Goal: Task Accomplishment & Management: Use online tool/utility

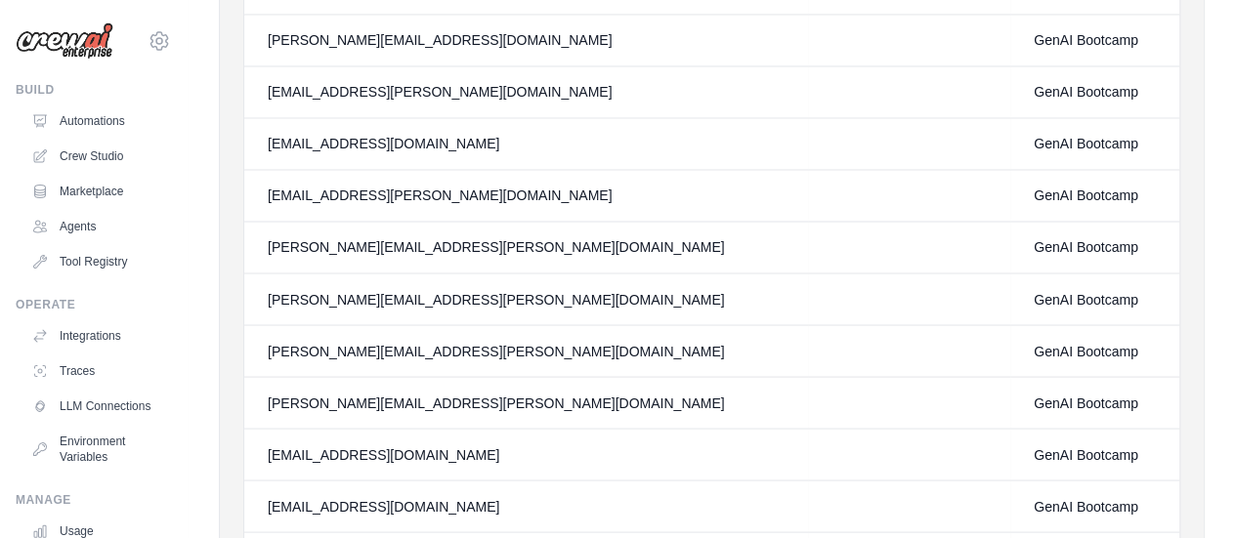
scroll to position [287, 0]
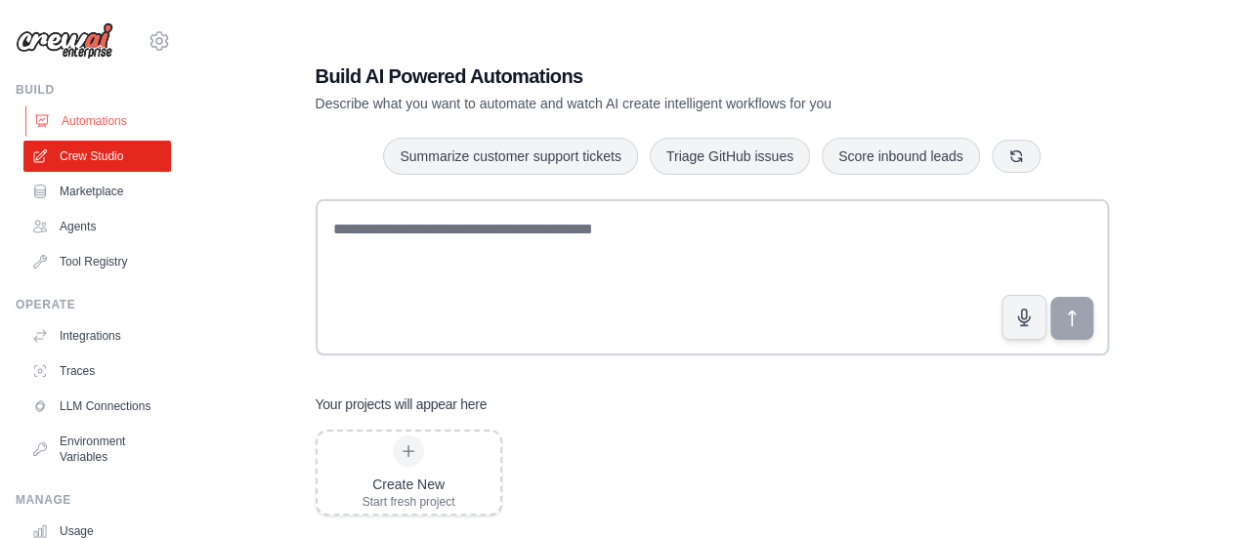
click at [80, 120] on link "Automations" at bounding box center [99, 121] width 148 height 31
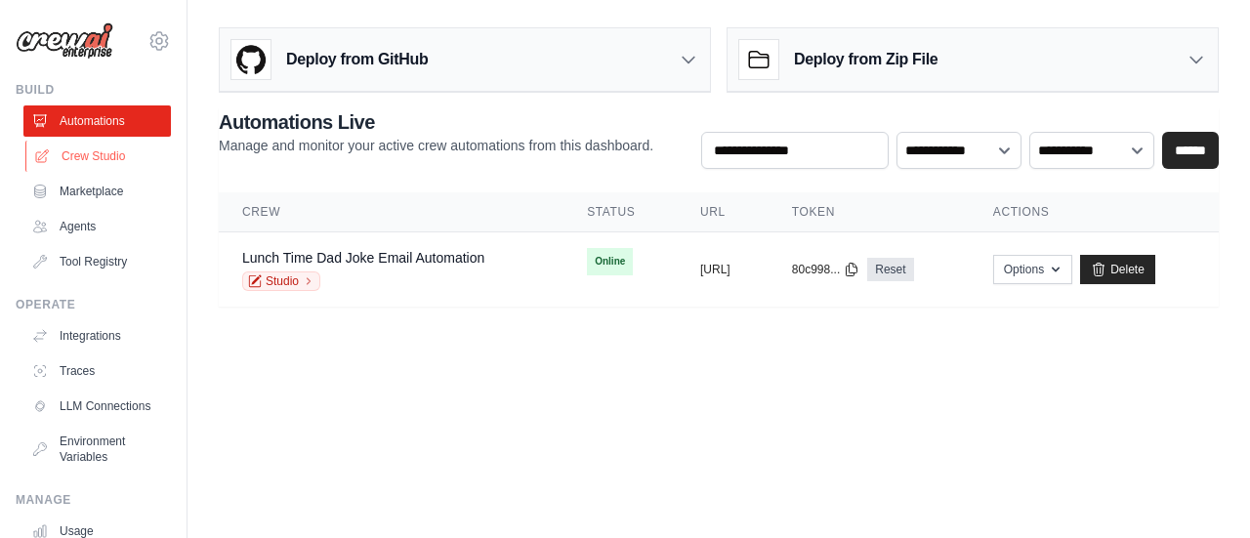
click at [117, 148] on link "Crew Studio" at bounding box center [99, 156] width 148 height 31
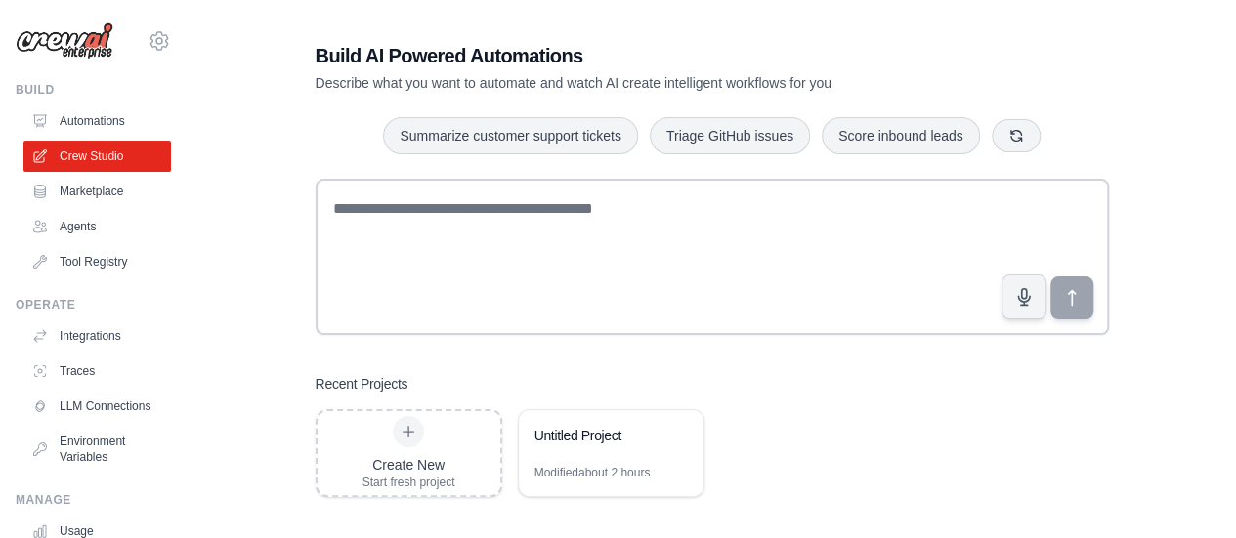
scroll to position [39, 0]
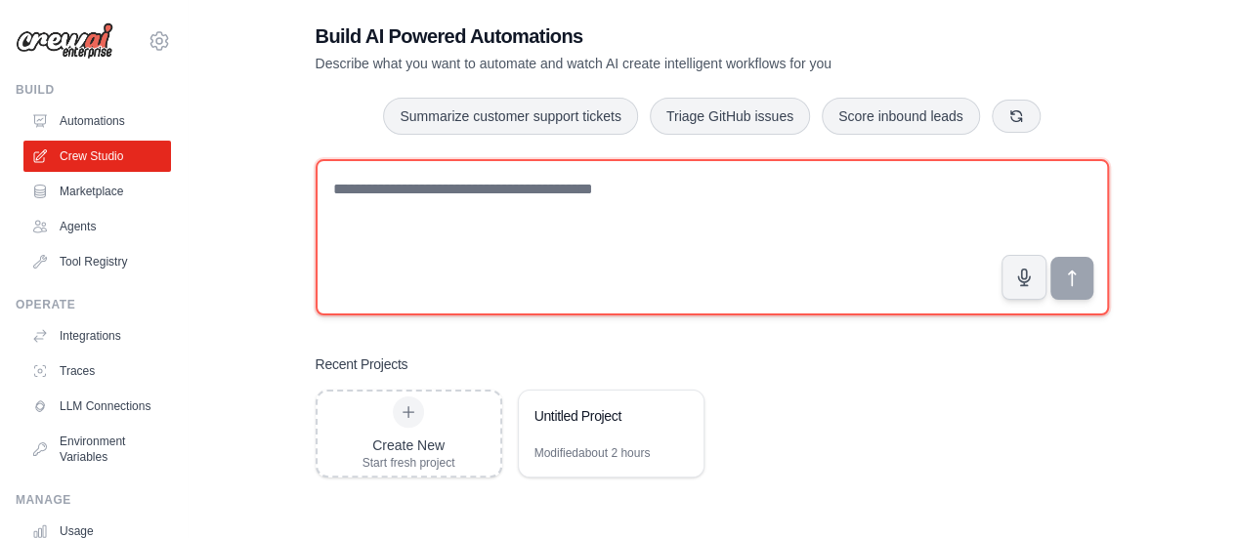
click at [524, 197] on textarea at bounding box center [712, 237] width 793 height 156
click at [620, 287] on textarea at bounding box center [712, 237] width 793 height 156
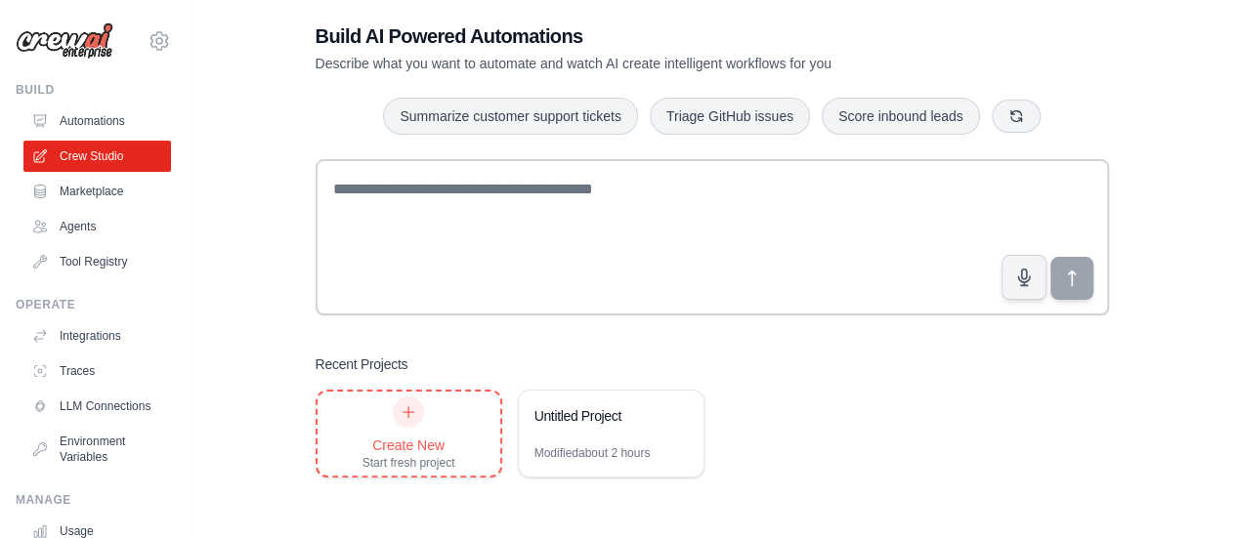
click at [426, 412] on div "Create New Start fresh project" at bounding box center [408, 434] width 93 height 74
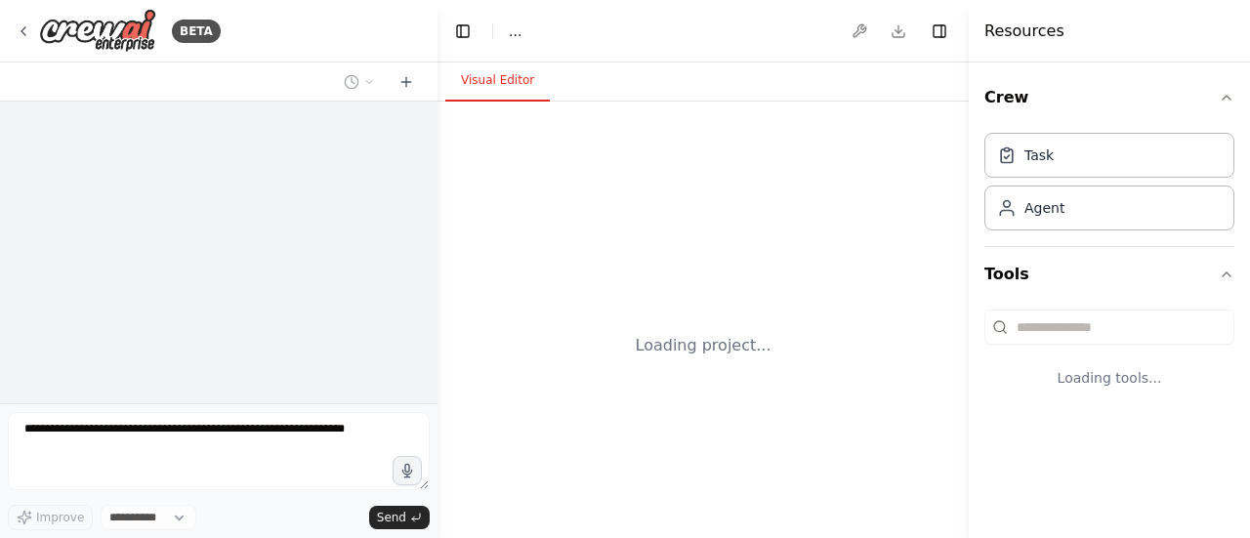
select select "****"
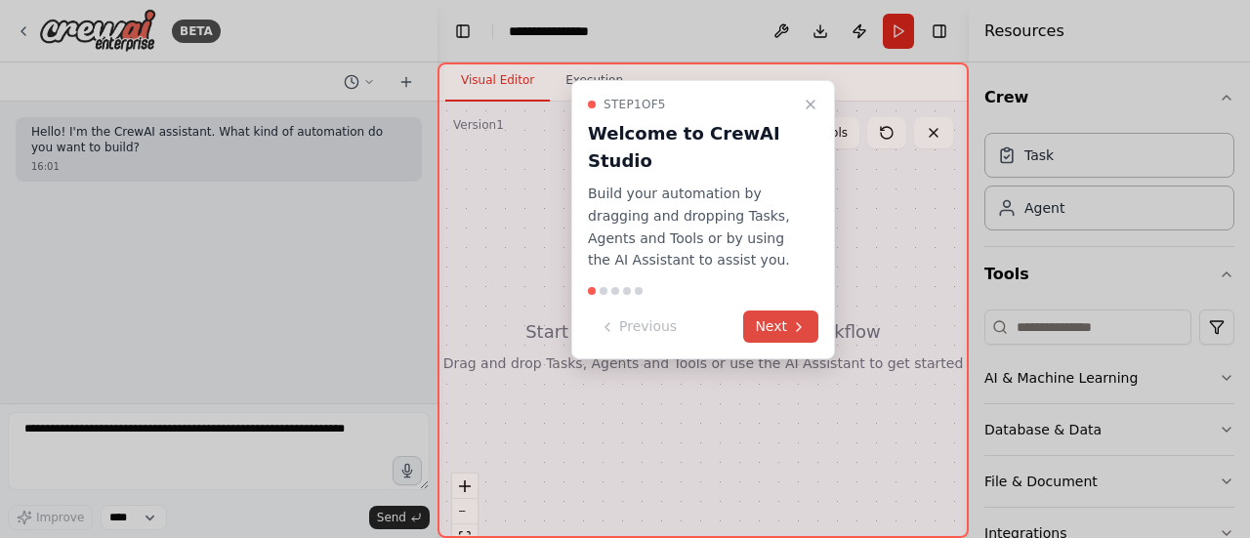
click at [792, 323] on icon at bounding box center [799, 327] width 16 height 16
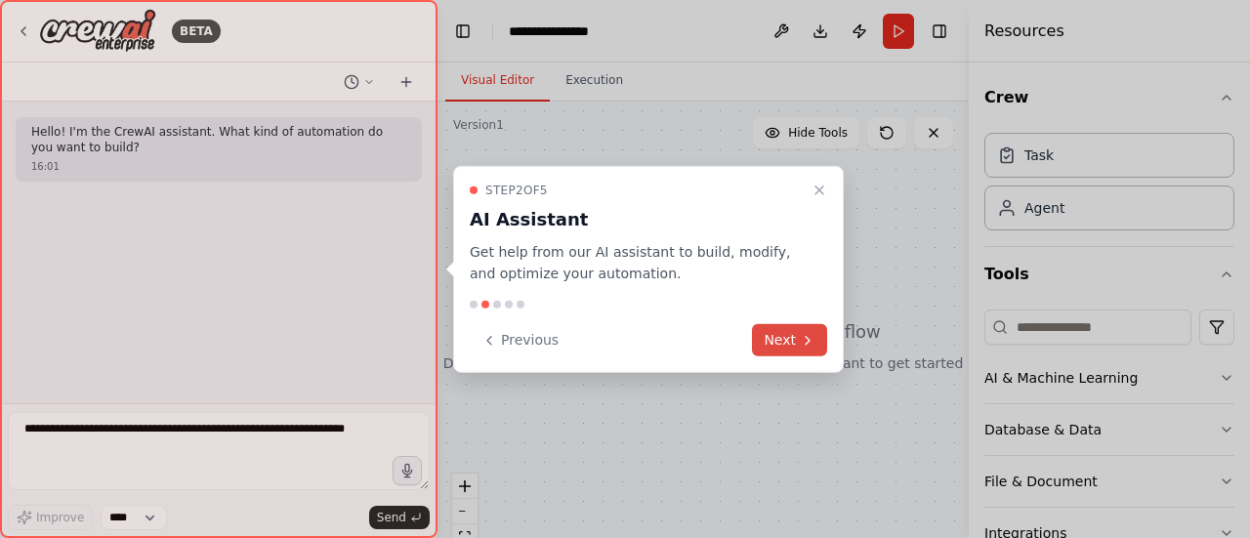
click at [801, 339] on icon at bounding box center [808, 340] width 16 height 16
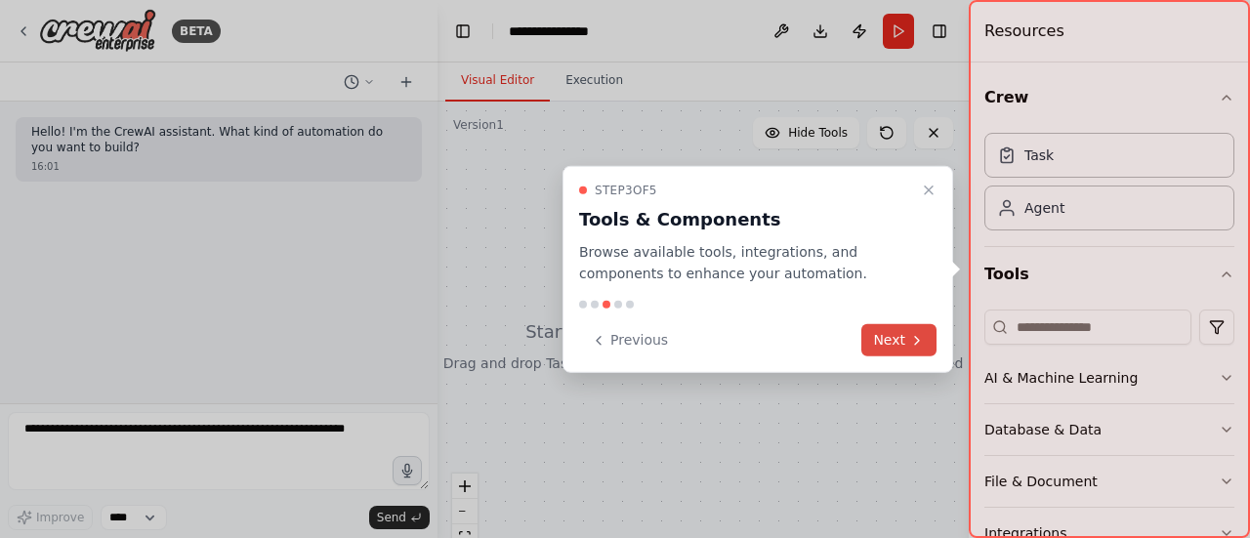
click at [905, 331] on button "Next" at bounding box center [899, 340] width 75 height 32
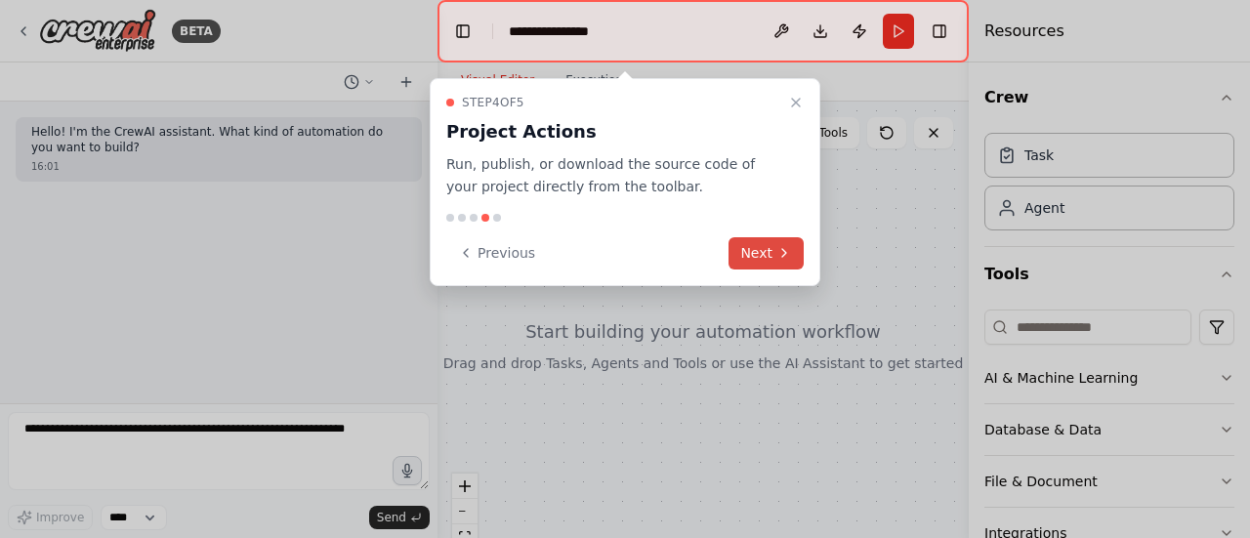
click at [770, 244] on button "Next" at bounding box center [766, 253] width 75 height 32
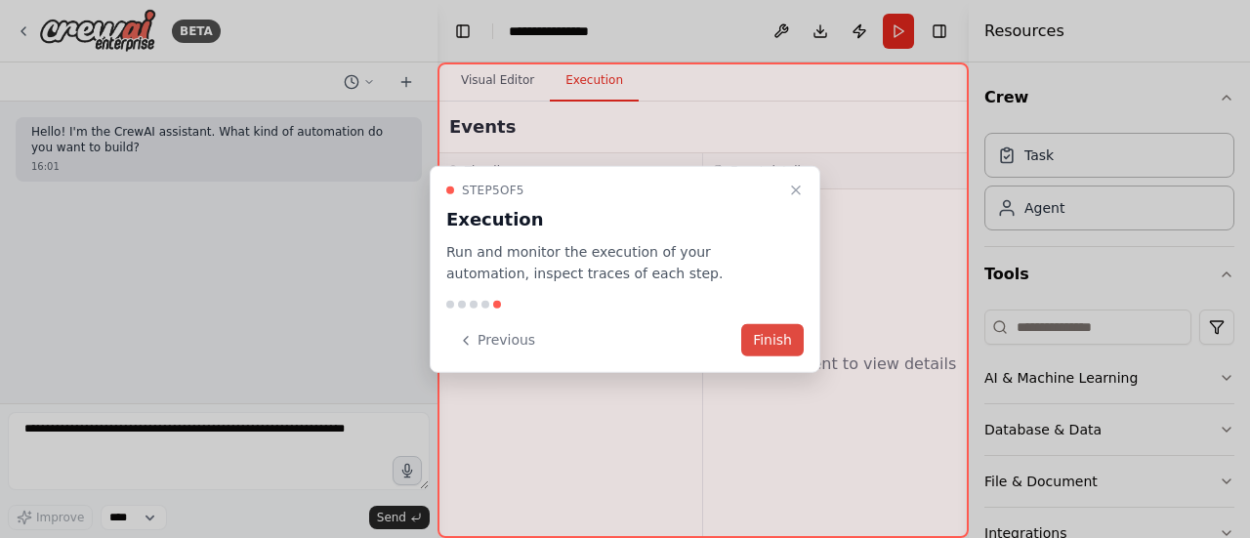
click at [783, 344] on button "Finish" at bounding box center [772, 340] width 63 height 32
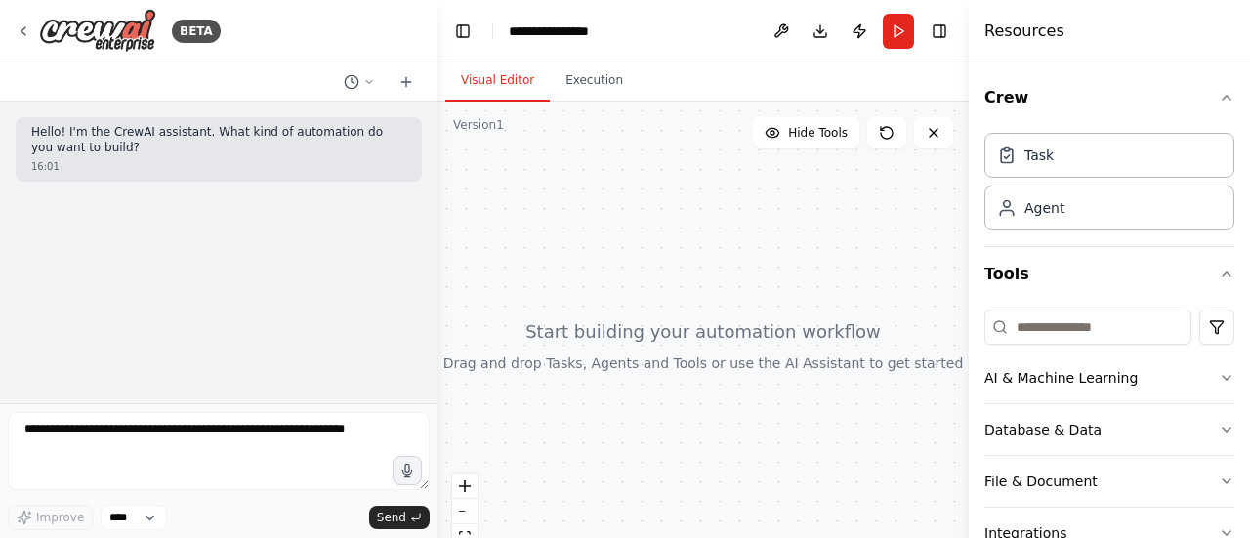
click at [181, 292] on div "Hello! I'm the CrewAI assistant. What kind of automation do you want to build? …" at bounding box center [219, 253] width 438 height 302
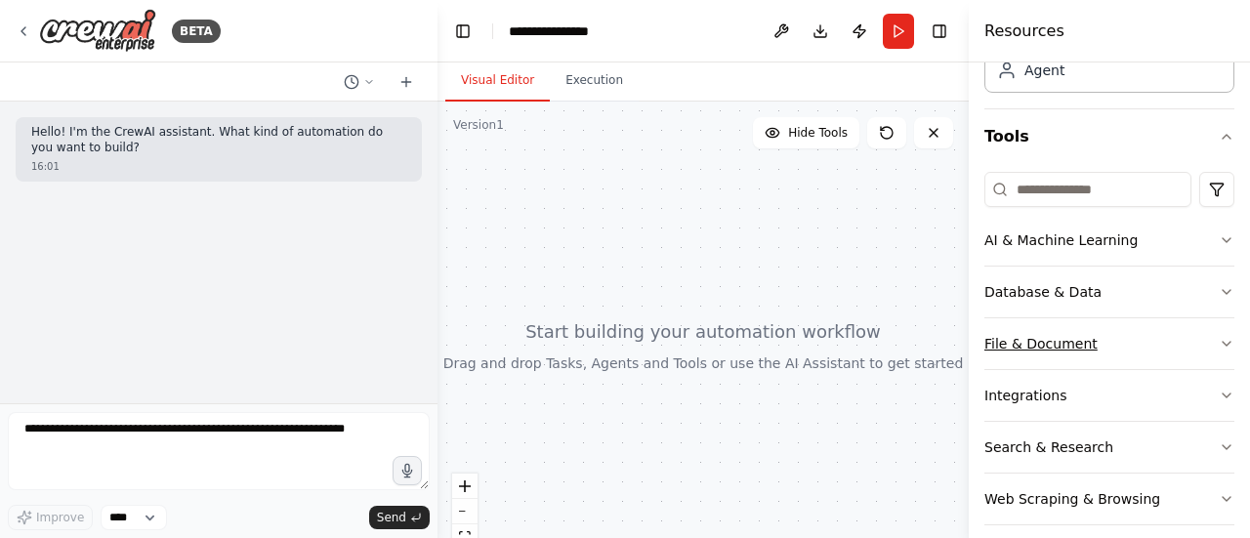
scroll to position [152, 0]
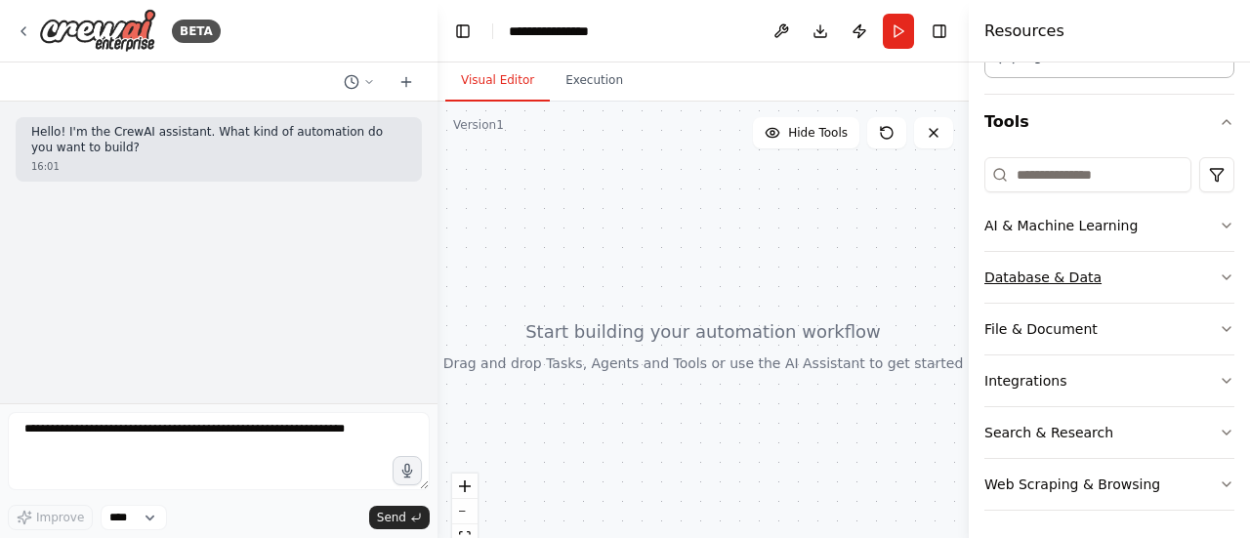
click at [1126, 276] on button "Database & Data" at bounding box center [1110, 277] width 250 height 51
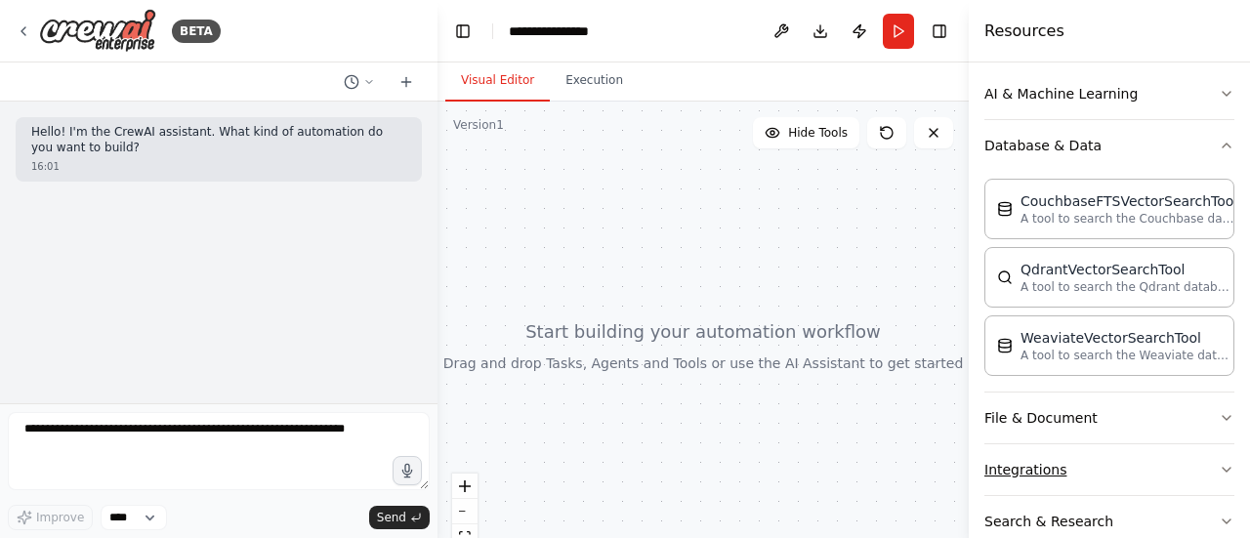
scroll to position [371, 0]
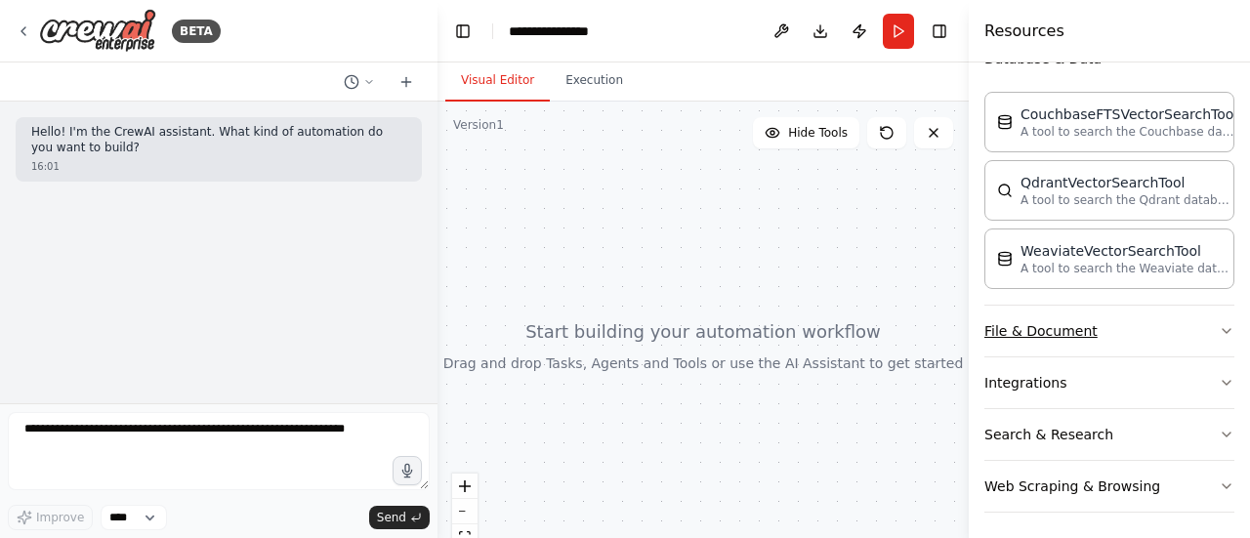
click at [1089, 337] on button "File & Document" at bounding box center [1110, 331] width 250 height 51
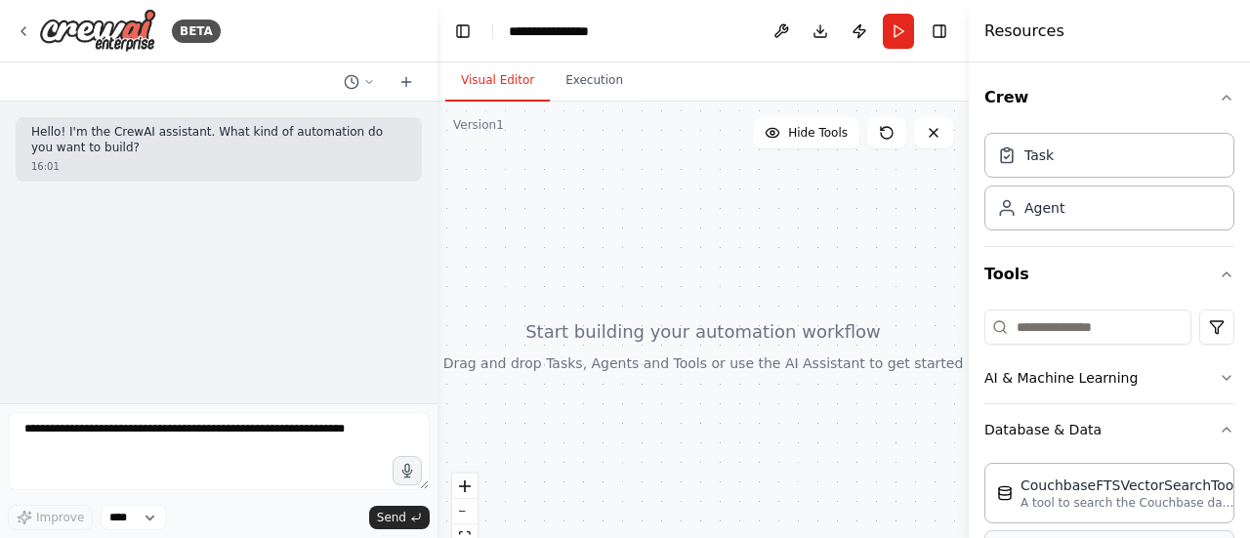
scroll to position [0, 0]
click at [1114, 159] on div "Task" at bounding box center [1110, 154] width 250 height 45
click at [1065, 157] on div "Task" at bounding box center [1110, 154] width 250 height 45
click at [1071, 220] on div "Agent" at bounding box center [1110, 207] width 250 height 45
click at [1043, 198] on div "Agent" at bounding box center [1045, 207] width 40 height 20
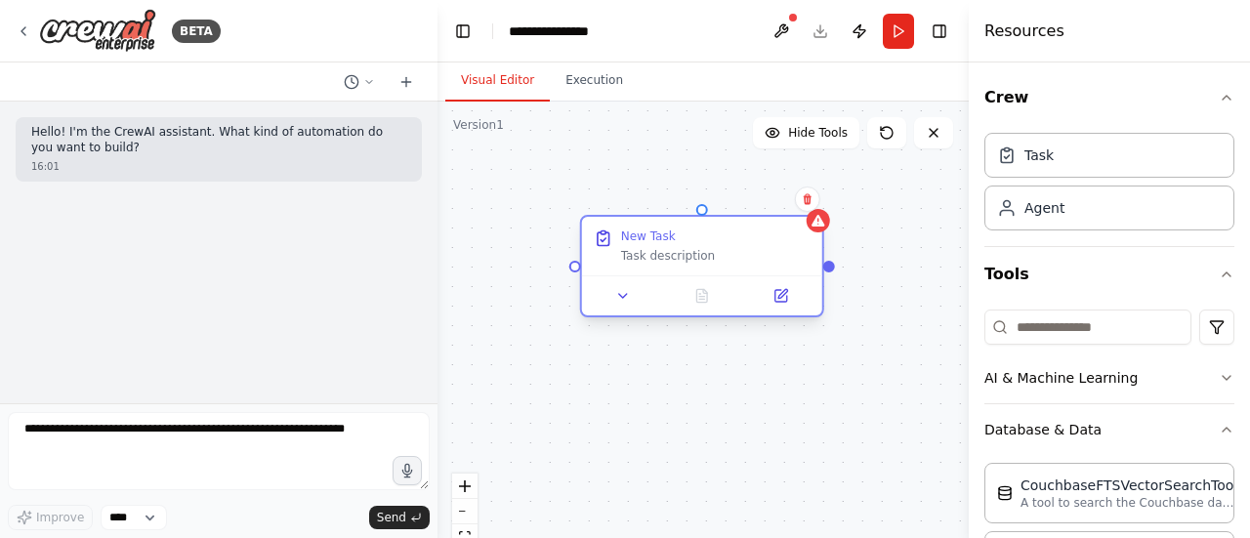
drag, startPoint x: 877, startPoint y: 233, endPoint x: 664, endPoint y: 249, distance: 213.5
click at [664, 249] on div "Task description" at bounding box center [716, 256] width 190 height 16
click at [909, 272] on div "New Task Task description" at bounding box center [703, 346] width 531 height 488
click at [774, 163] on div "New Task Task description" at bounding box center [703, 346] width 531 height 488
click at [640, 273] on div "New Task Task description" at bounding box center [702, 246] width 240 height 59
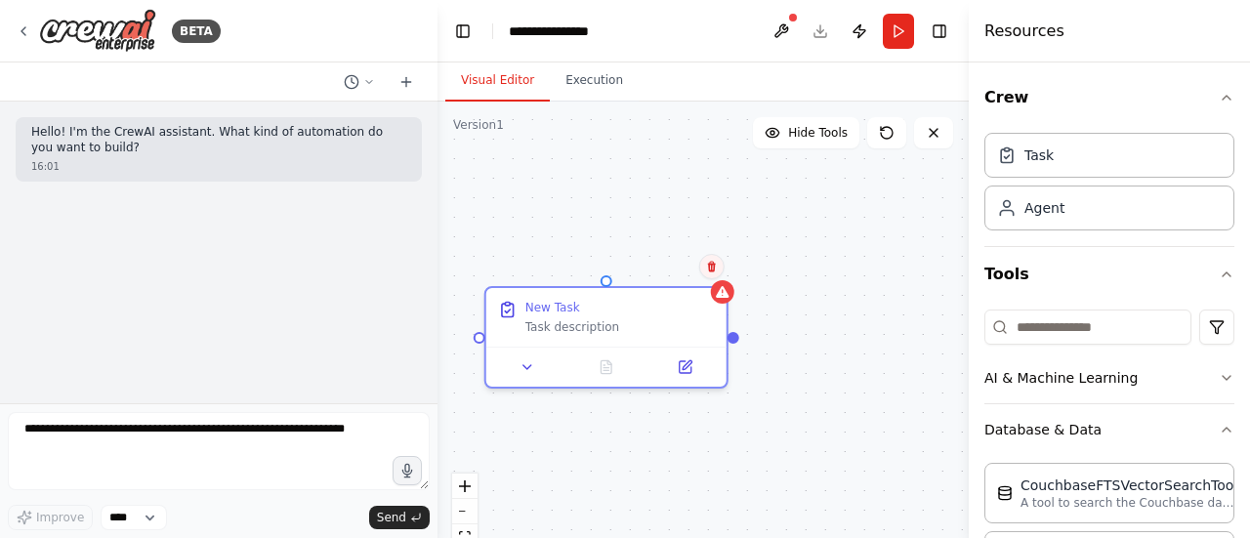
drag, startPoint x: 805, startPoint y: 204, endPoint x: 702, endPoint y: 271, distance: 122.2
click at [708, 272] on icon at bounding box center [712, 267] width 8 height 11
click at [684, 370] on button at bounding box center [679, 363] width 67 height 23
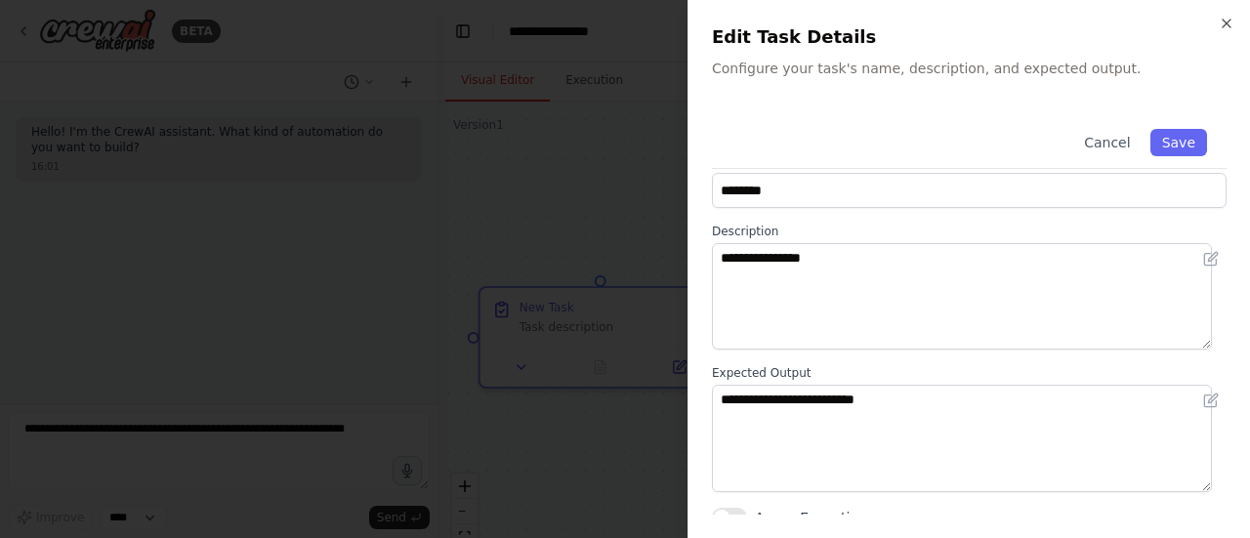
scroll to position [43, 0]
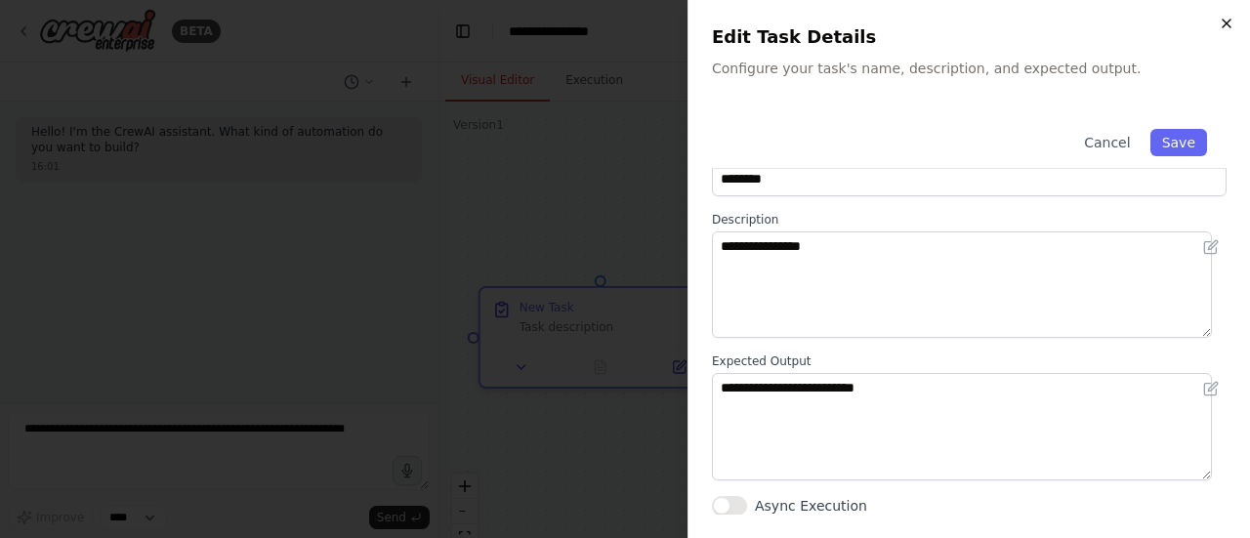
click at [1227, 28] on icon "button" at bounding box center [1227, 24] width 16 height 16
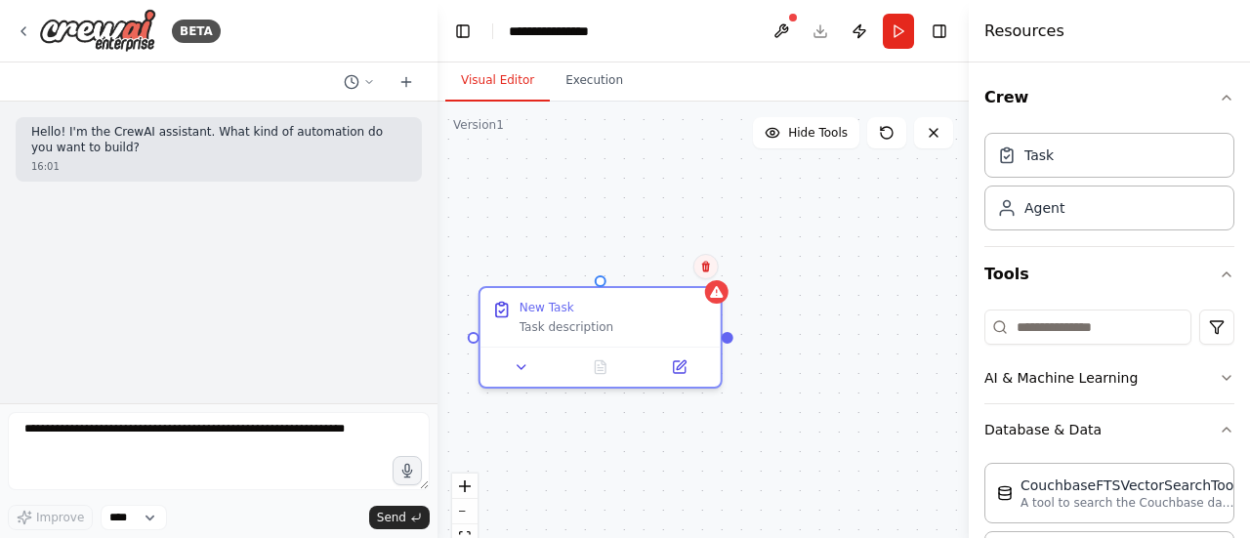
click at [701, 269] on icon at bounding box center [706, 267] width 12 height 12
click at [664, 263] on button "Confirm" at bounding box center [649, 266] width 69 height 23
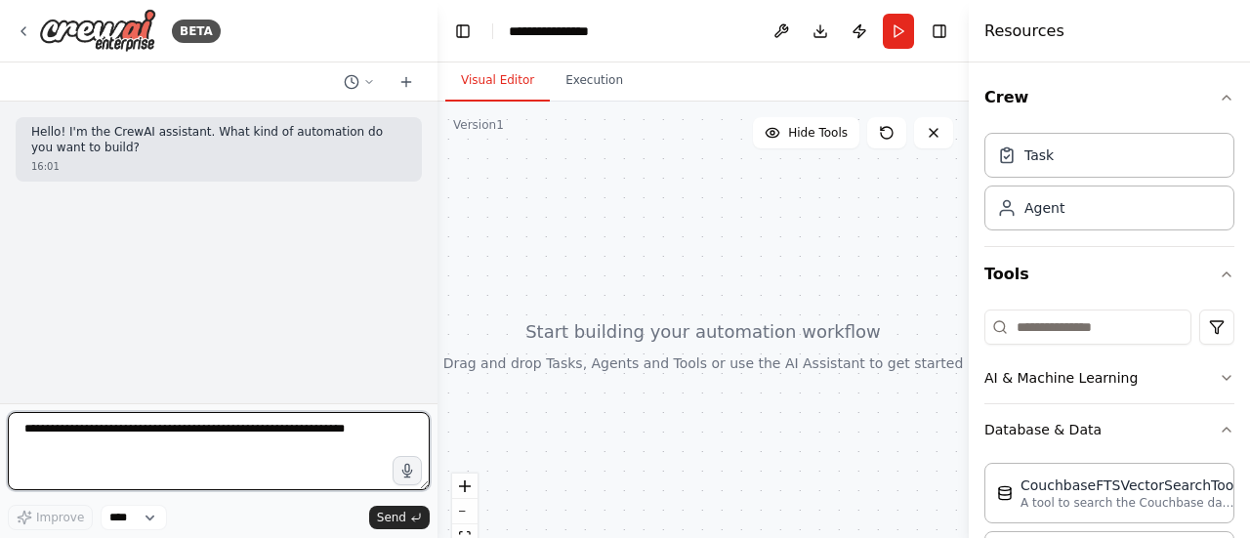
click at [241, 448] on textarea at bounding box center [219, 451] width 422 height 78
type textarea "*"
click at [207, 430] on textarea at bounding box center [219, 451] width 422 height 78
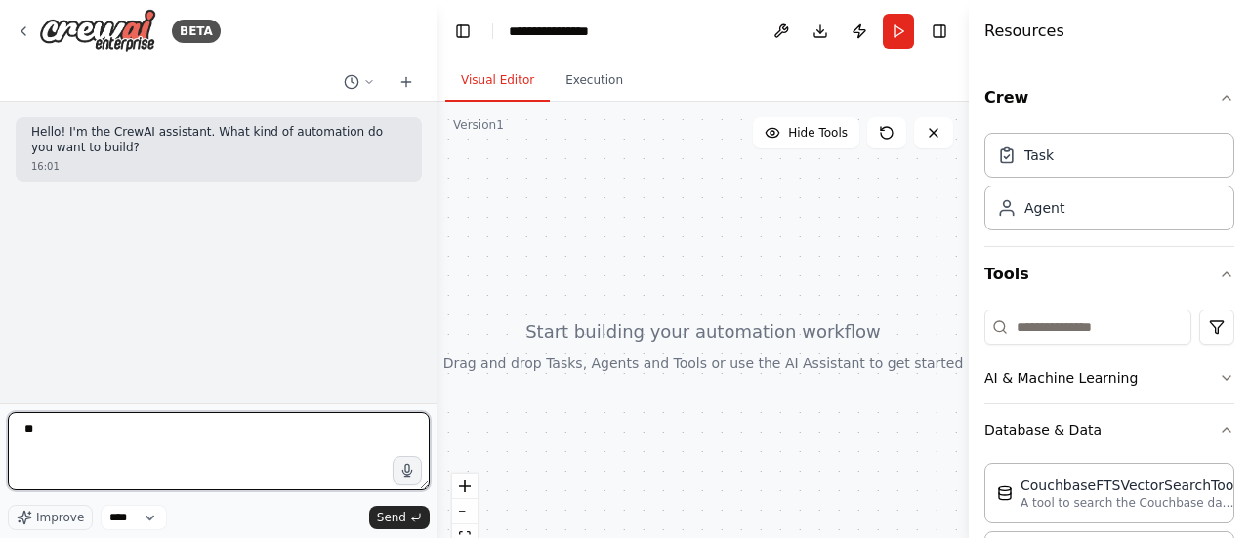
type textarea "*"
click at [248, 443] on textarea at bounding box center [219, 451] width 422 height 78
type textarea "*"
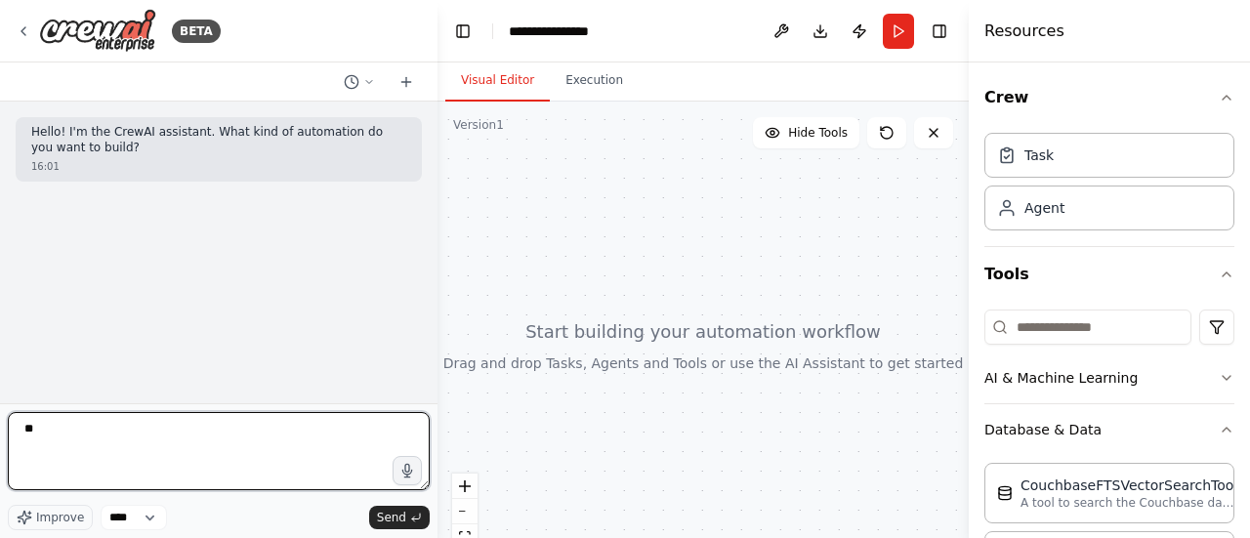
type textarea "*"
click at [209, 437] on textarea at bounding box center [219, 451] width 422 height 78
type textarea "*"
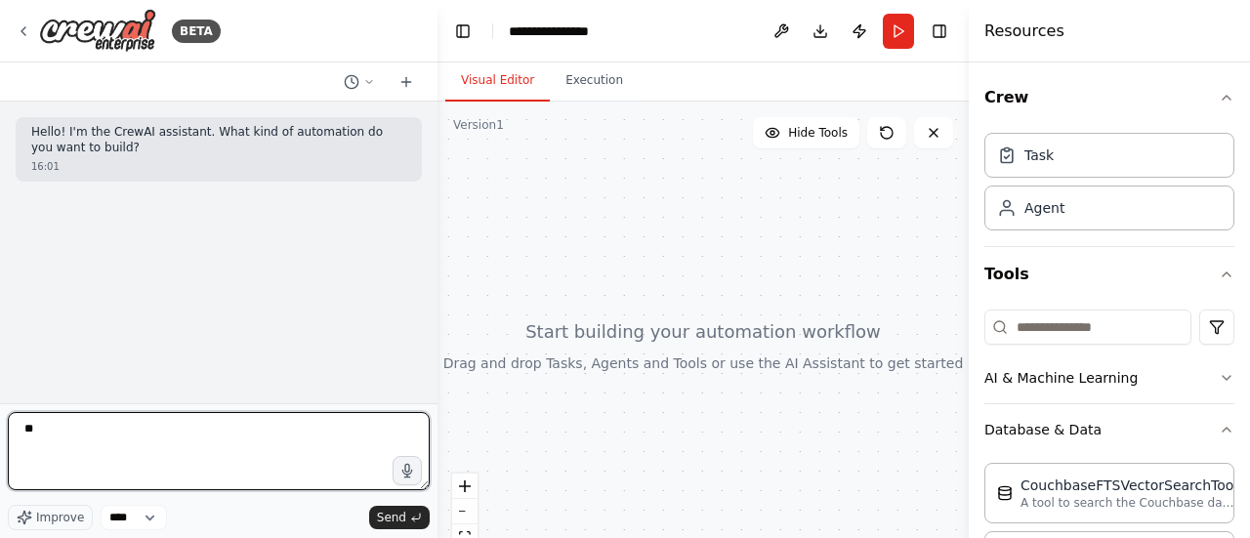
type textarea "*"
type textarea "**********"
